Goal: Find specific page/section: Find specific page/section

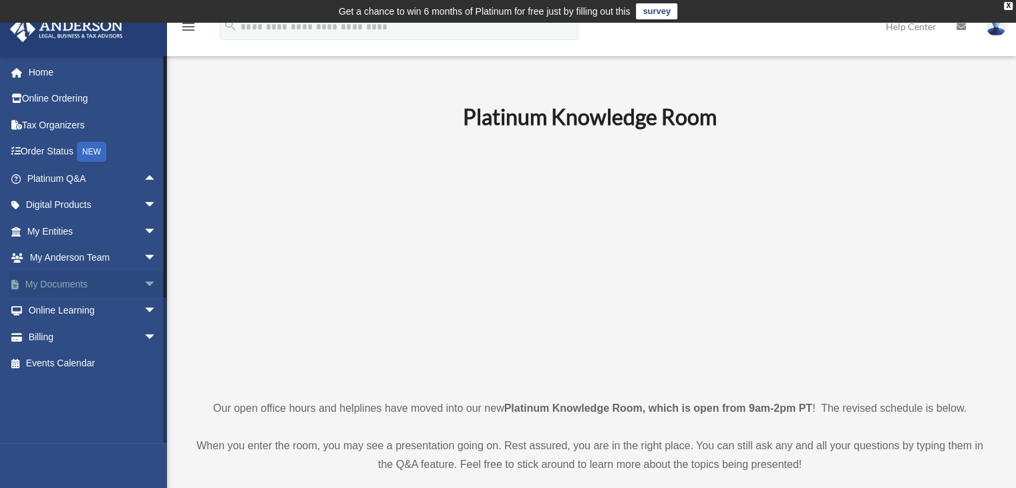
click at [148, 283] on span "arrow_drop_down" at bounding box center [157, 283] width 27 height 27
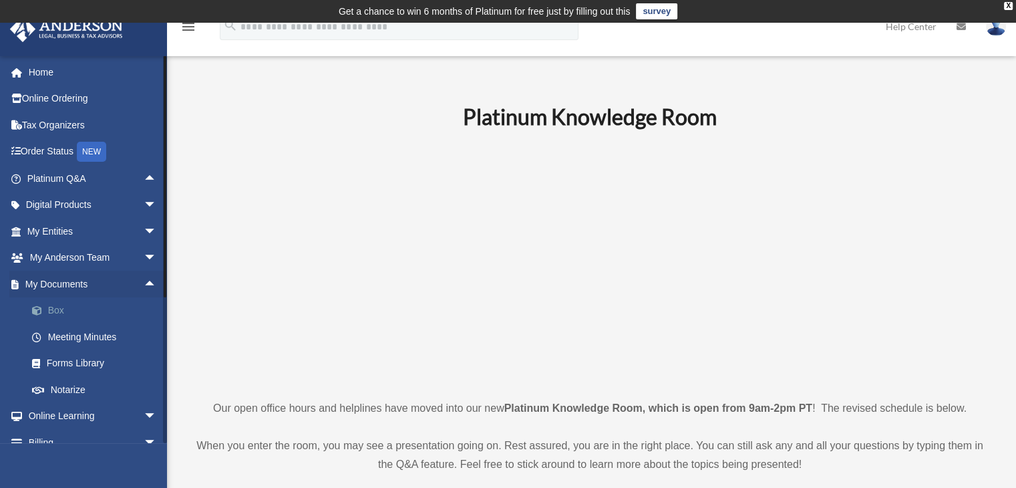
click at [110, 311] on link "Box" at bounding box center [98, 310] width 158 height 27
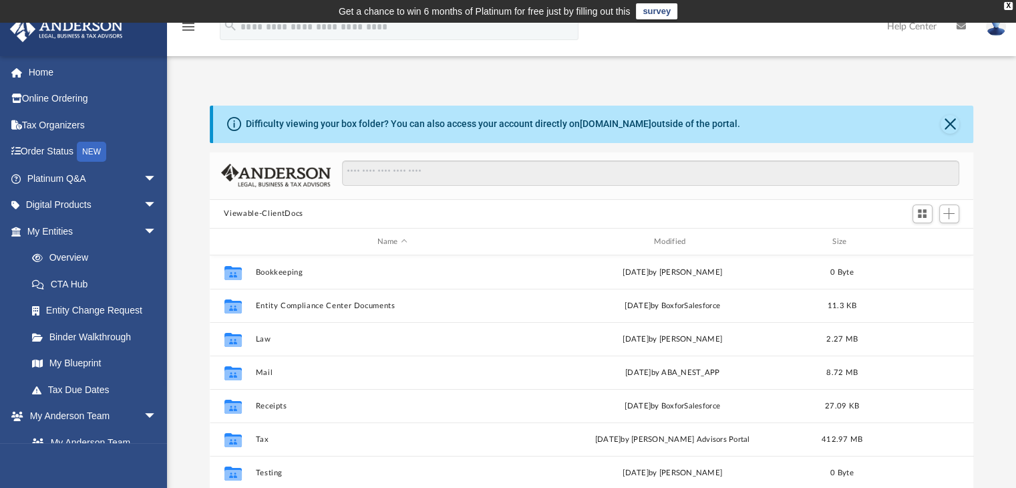
scroll to position [293, 753]
drag, startPoint x: 139, startPoint y: 234, endPoint x: 142, endPoint y: 226, distance: 9.3
click at [144, 234] on span "arrow_drop_down" at bounding box center [157, 231] width 27 height 27
click at [948, 121] on button "Close" at bounding box center [949, 124] width 19 height 19
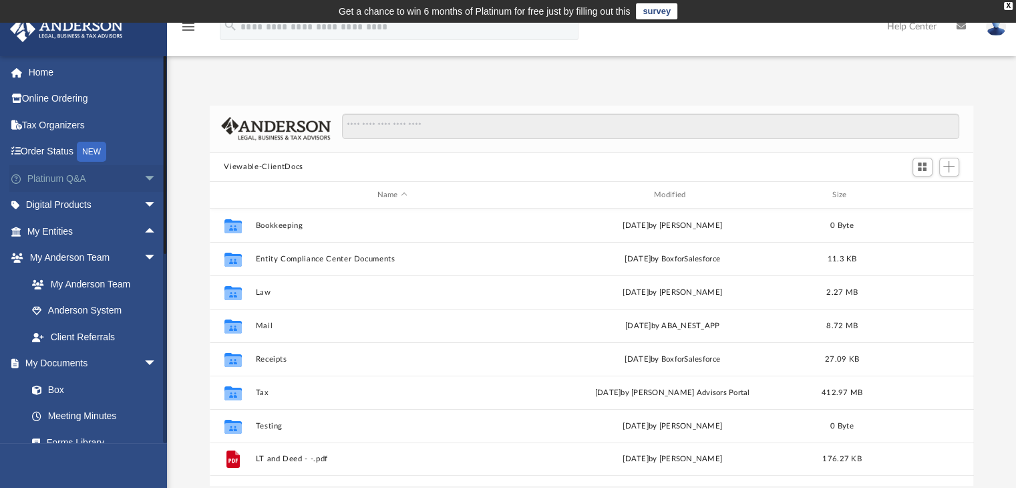
click at [144, 174] on span "arrow_drop_down" at bounding box center [157, 178] width 27 height 27
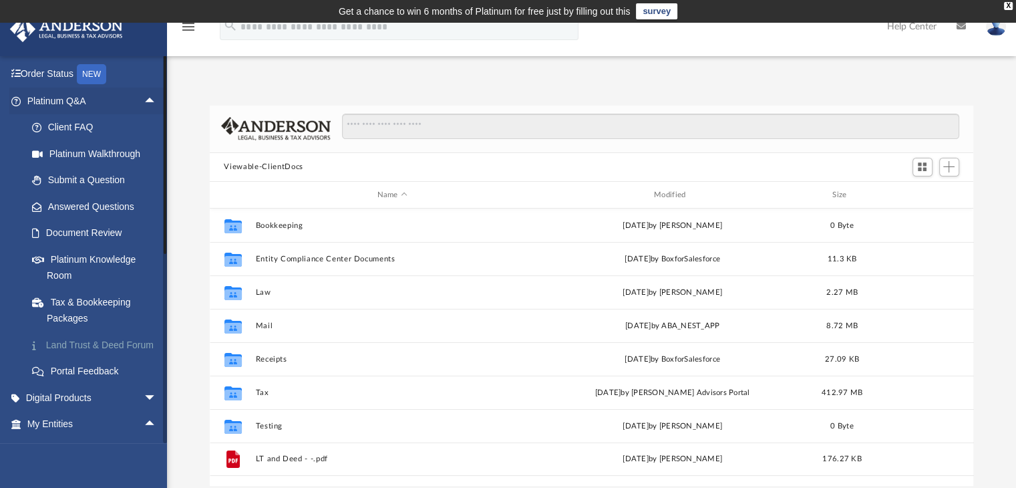
scroll to position [0, 0]
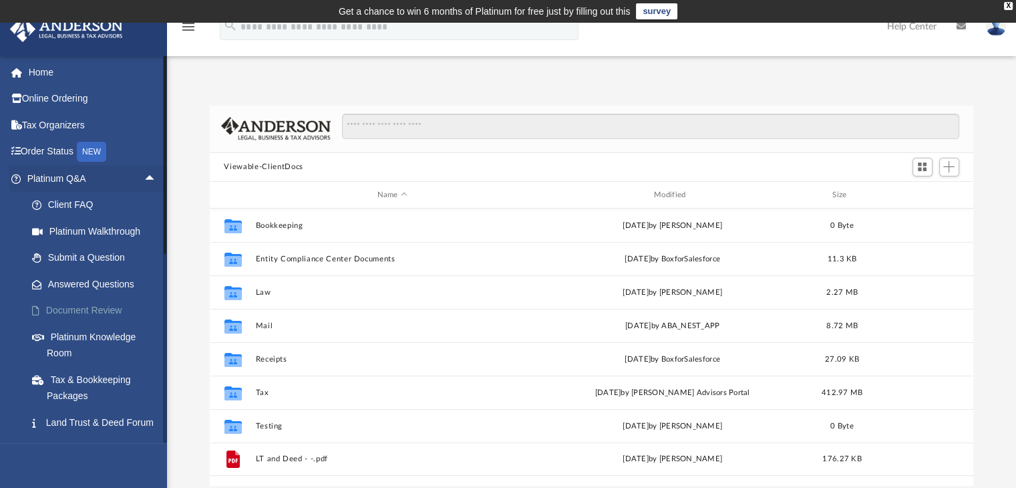
click at [103, 311] on link "Document Review" at bounding box center [98, 310] width 158 height 27
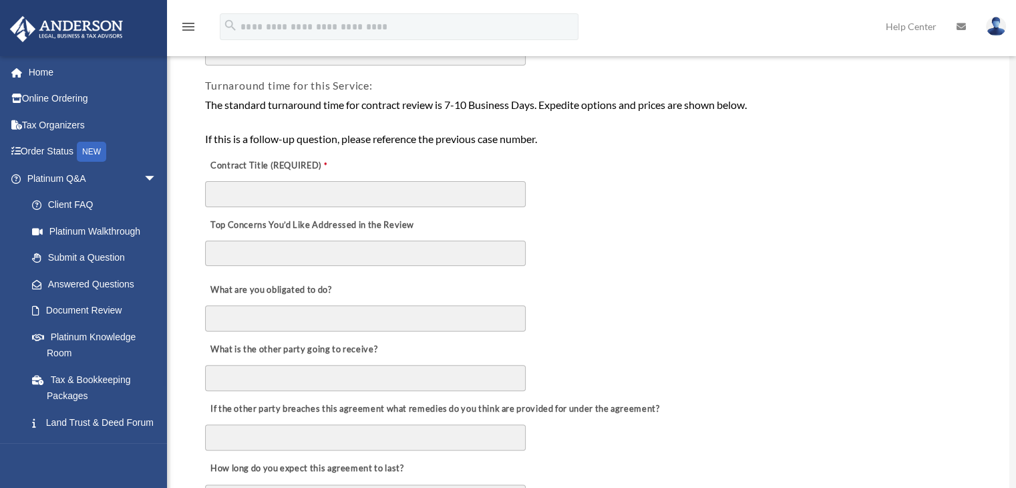
scroll to position [334, 0]
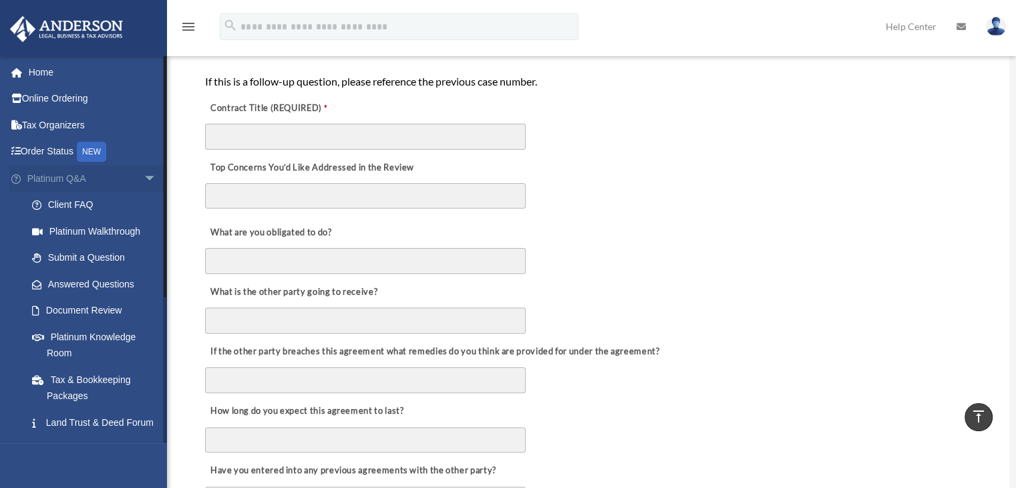
click at [144, 177] on span "arrow_drop_down" at bounding box center [157, 178] width 27 height 27
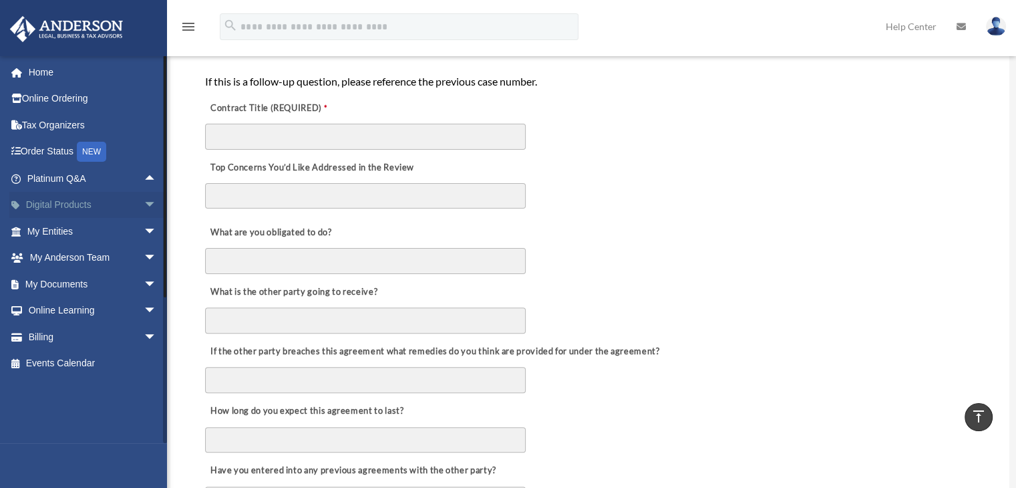
click at [152, 204] on span "arrow_drop_down" at bounding box center [157, 205] width 27 height 27
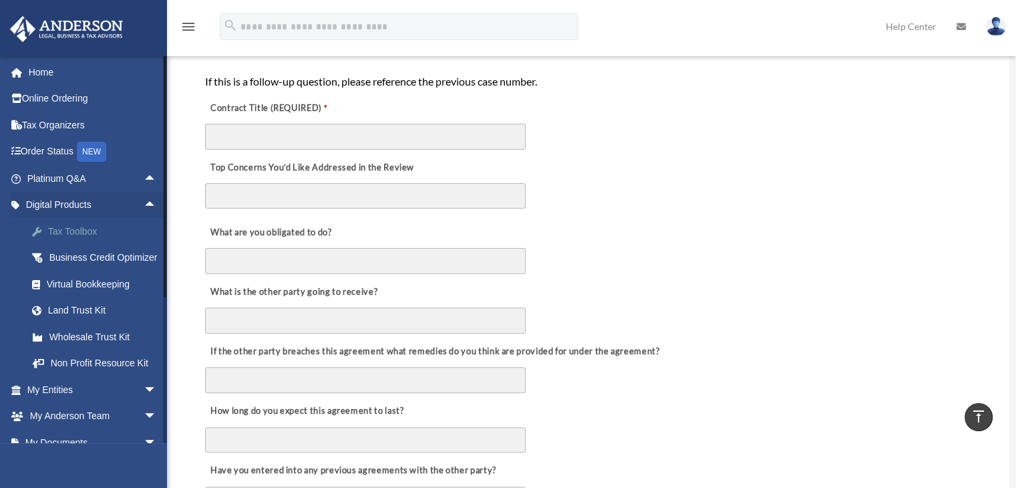
click at [86, 229] on div "Tax Toolbox" at bounding box center [104, 231] width 114 height 17
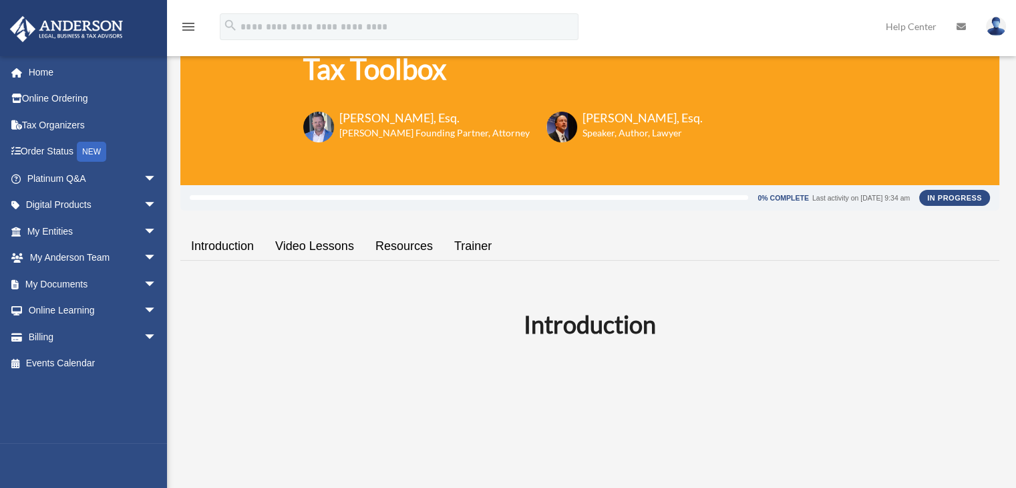
scroll to position [200, 0]
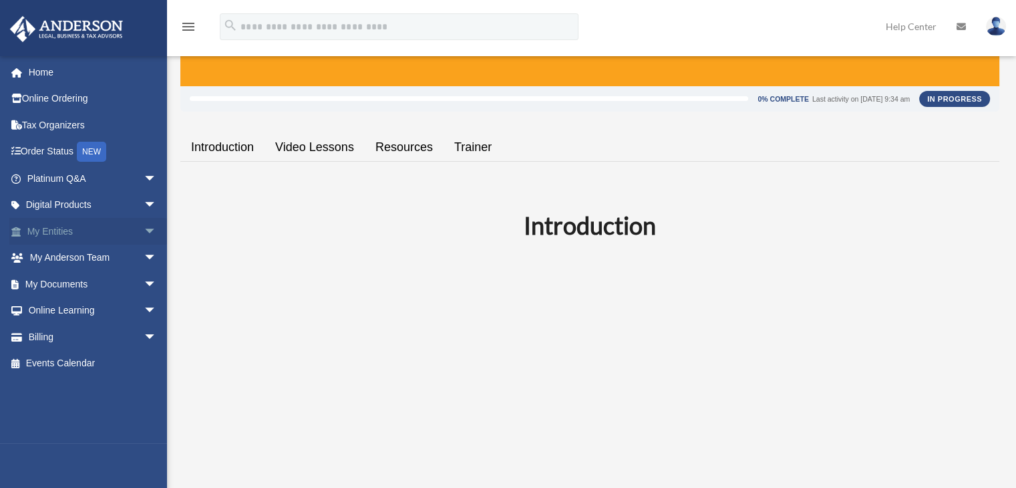
click at [144, 234] on span "arrow_drop_down" at bounding box center [157, 231] width 27 height 27
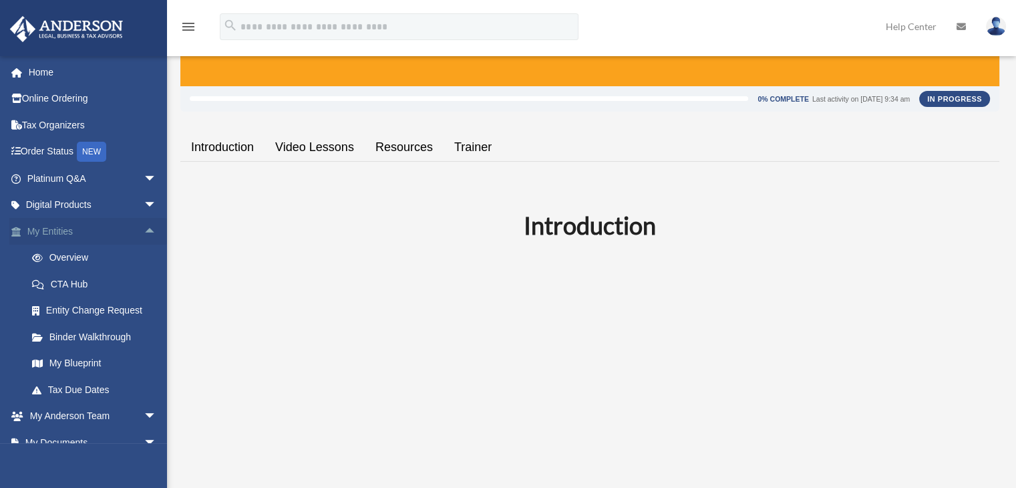
click at [146, 231] on span "arrow_drop_up" at bounding box center [157, 231] width 27 height 27
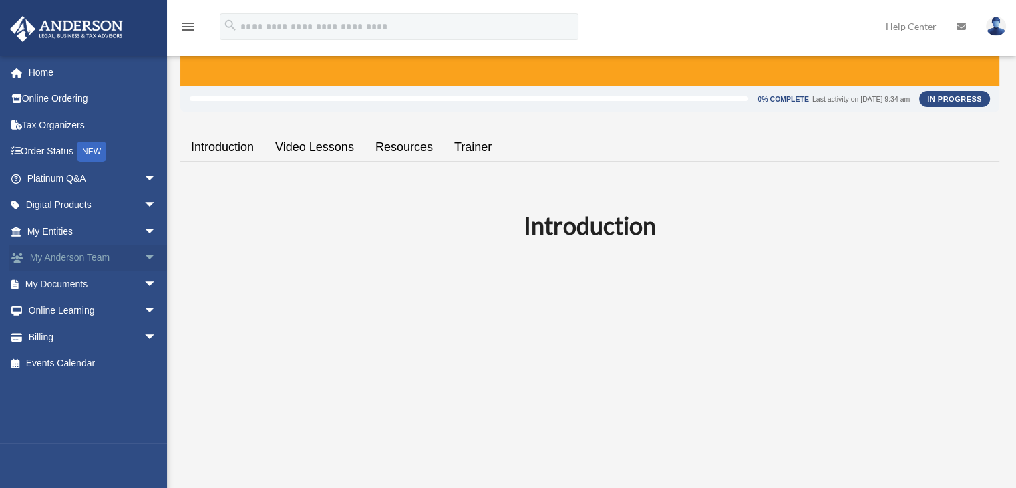
click at [48, 258] on link "My Anderson Team arrow_drop_down" at bounding box center [93, 257] width 168 height 27
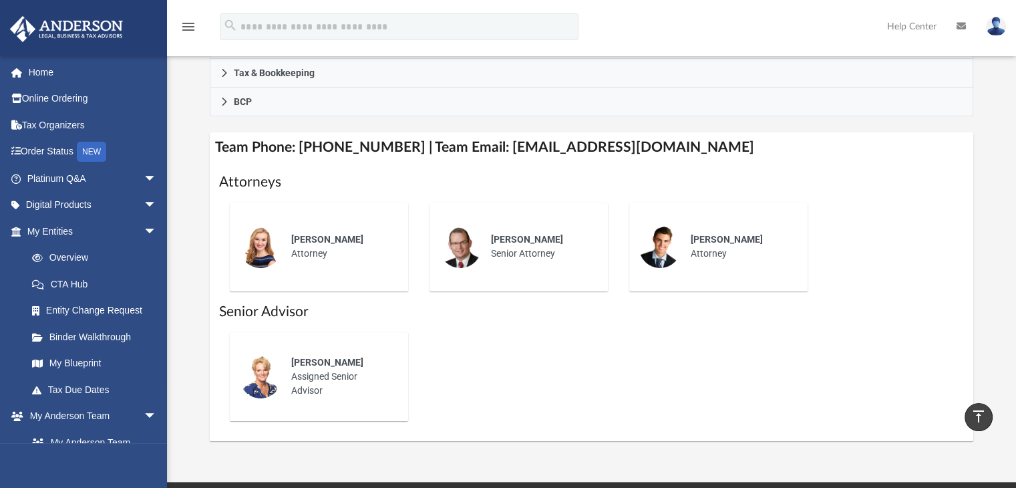
scroll to position [334, 0]
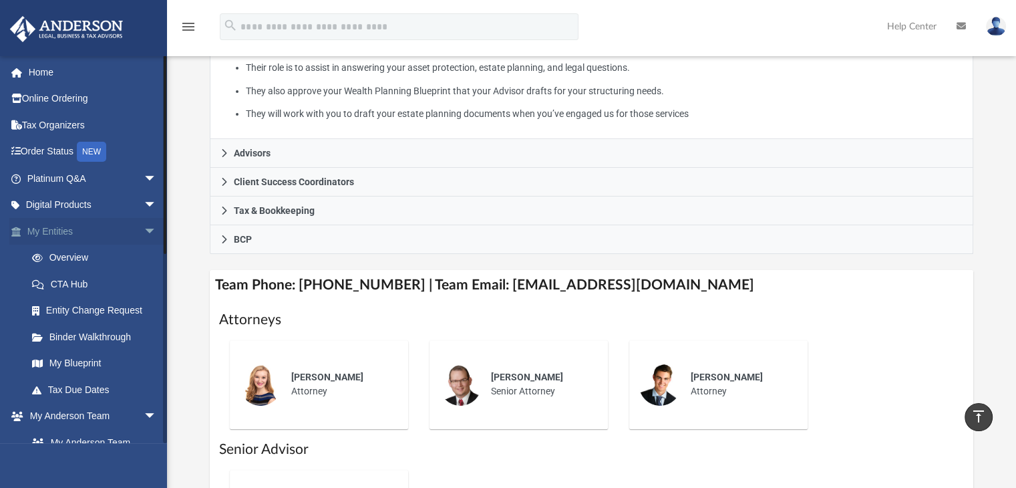
click at [150, 233] on span "arrow_drop_down" at bounding box center [157, 231] width 27 height 27
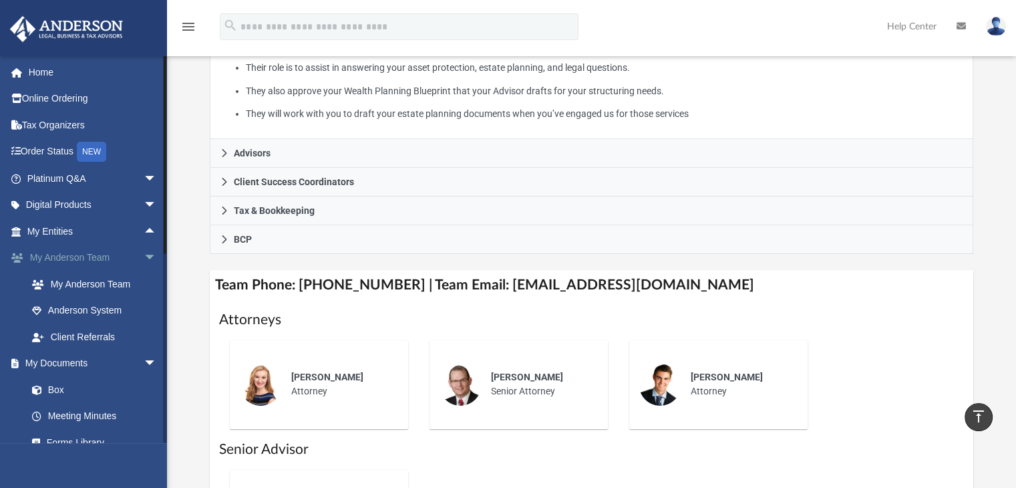
click at [144, 257] on span "arrow_drop_down" at bounding box center [157, 257] width 27 height 27
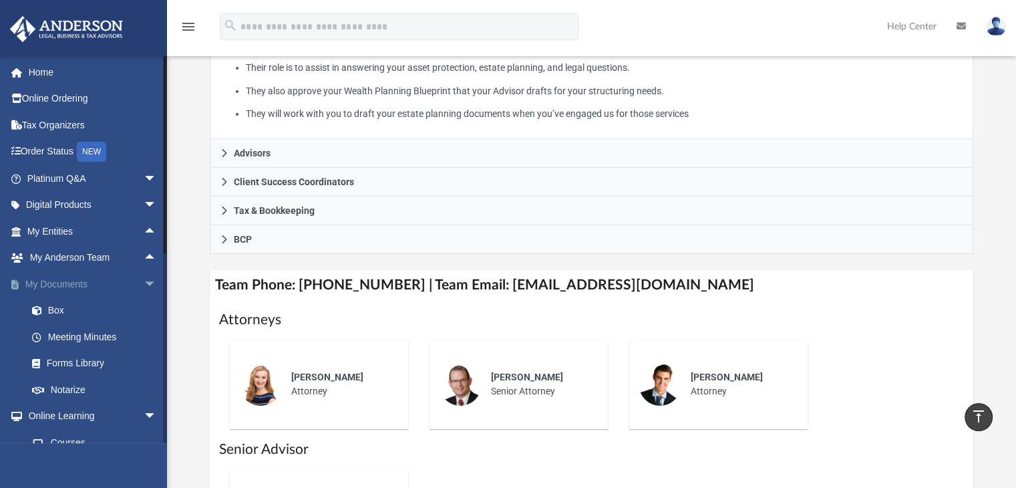
click at [144, 285] on span "arrow_drop_down" at bounding box center [157, 283] width 27 height 27
click at [144, 280] on span "arrow_drop_up" at bounding box center [157, 283] width 27 height 27
click at [130, 333] on link "Meeting Minutes" at bounding box center [98, 336] width 158 height 27
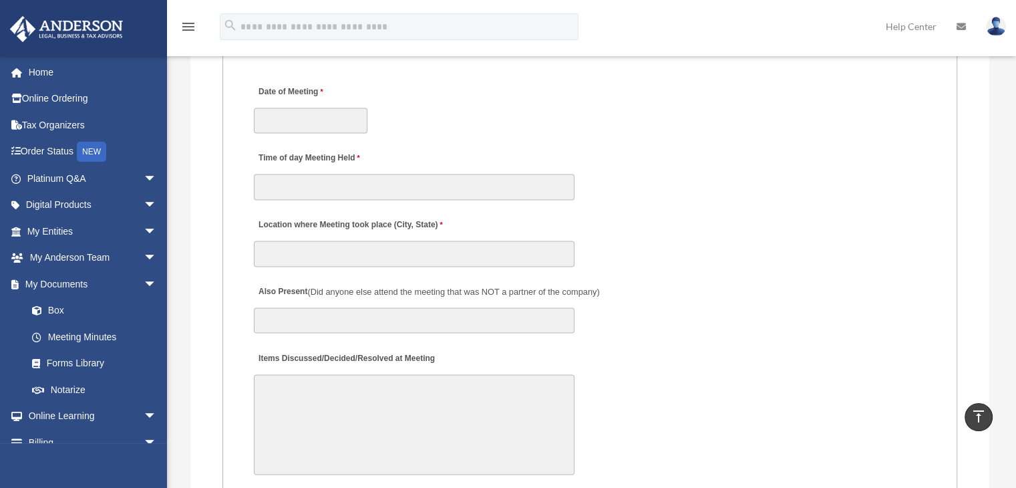
scroll to position [1937, 0]
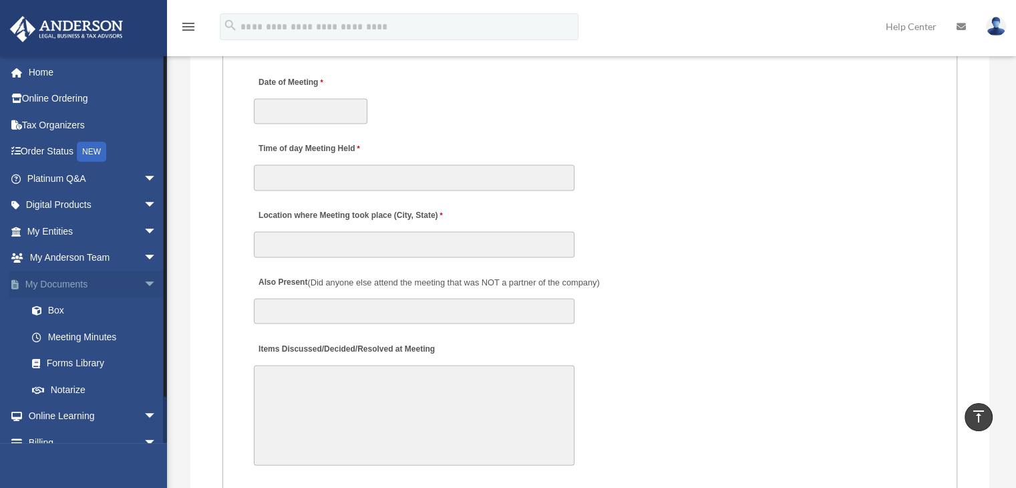
click at [144, 283] on span "arrow_drop_down" at bounding box center [157, 283] width 27 height 27
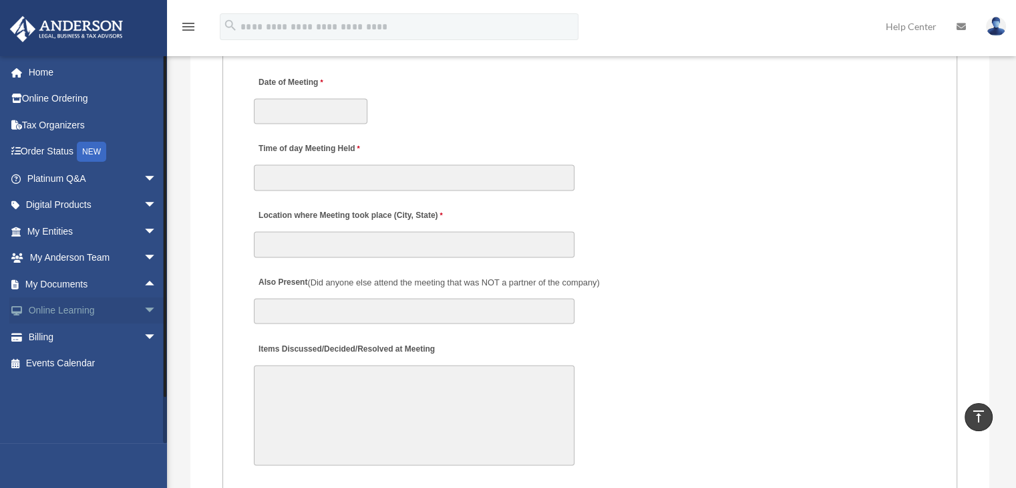
click at [144, 308] on span "arrow_drop_down" at bounding box center [157, 310] width 27 height 27
click at [144, 305] on span "arrow_drop_up" at bounding box center [157, 310] width 27 height 27
click at [144, 289] on span "arrow_drop_up" at bounding box center [157, 283] width 27 height 27
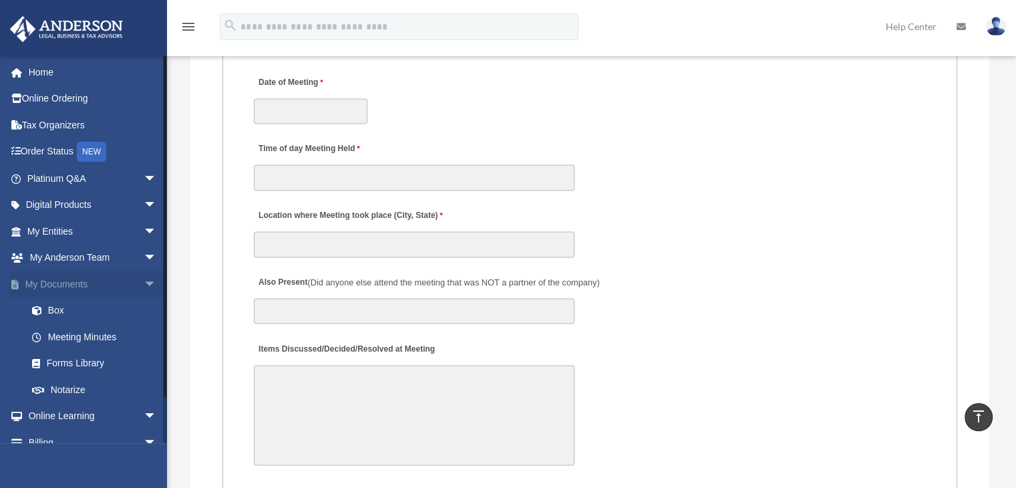
click at [144, 287] on span "arrow_drop_down" at bounding box center [157, 283] width 27 height 27
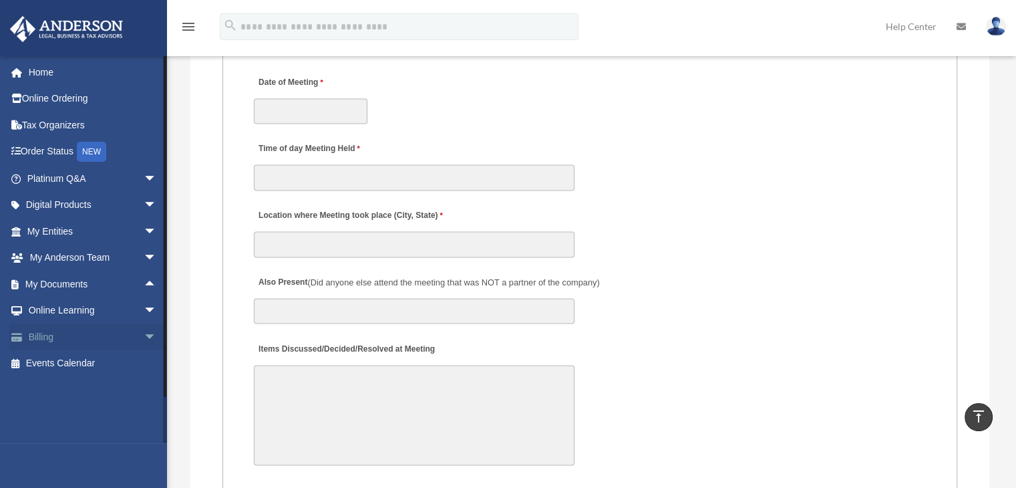
click at [144, 339] on span "arrow_drop_down" at bounding box center [157, 336] width 27 height 27
click at [144, 337] on span "arrow_drop_up" at bounding box center [157, 336] width 27 height 27
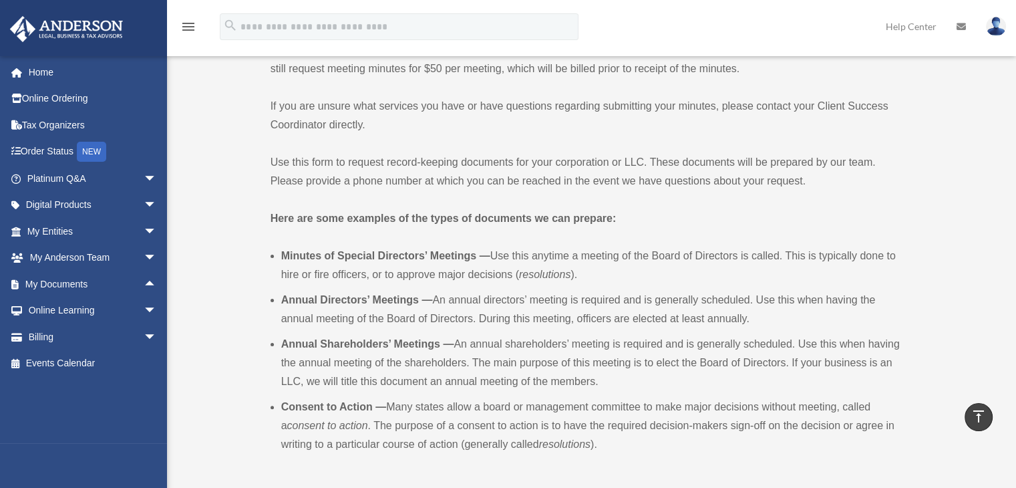
scroll to position [0, 0]
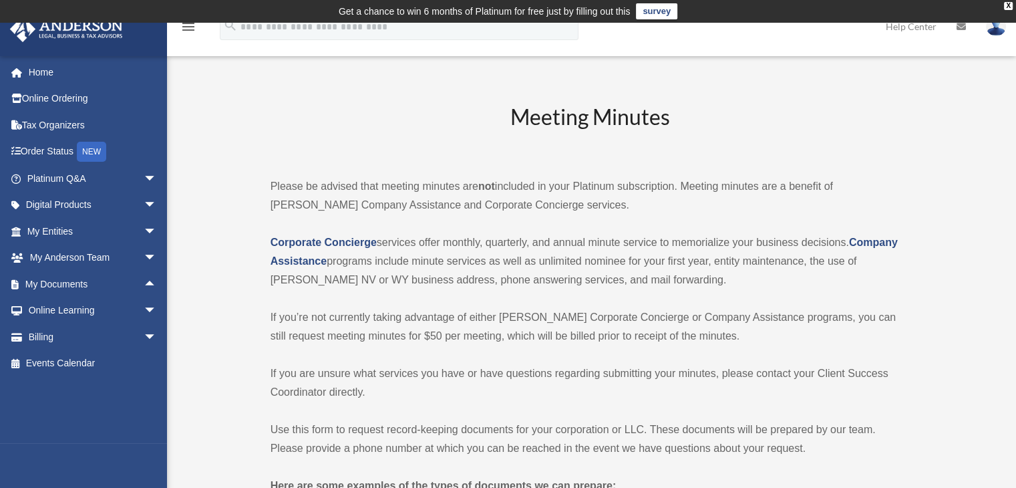
drag, startPoint x: 451, startPoint y: 26, endPoint x: 188, endPoint y: 106, distance: 275.1
click at [144, 181] on span "arrow_drop_down" at bounding box center [157, 178] width 27 height 27
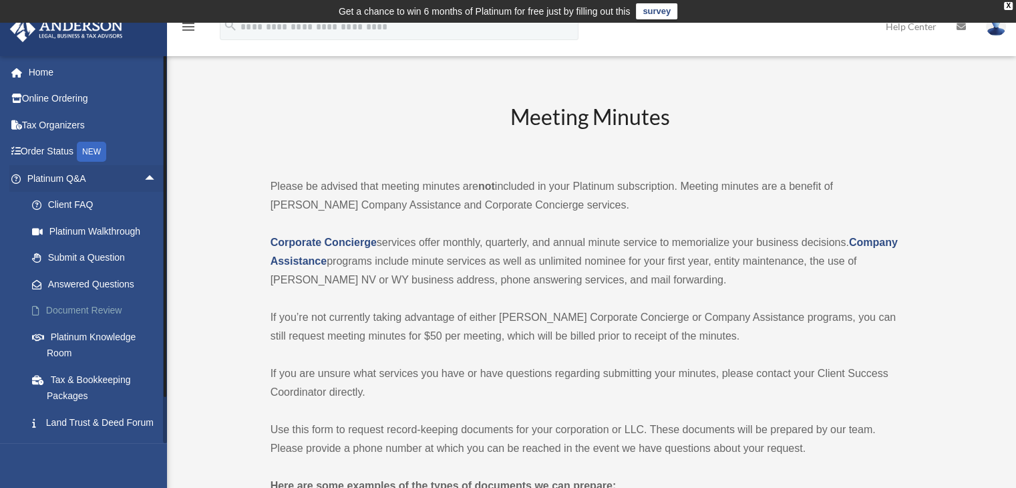
click at [110, 313] on link "Document Review" at bounding box center [98, 310] width 158 height 27
